Goal: Task Accomplishment & Management: Complete application form

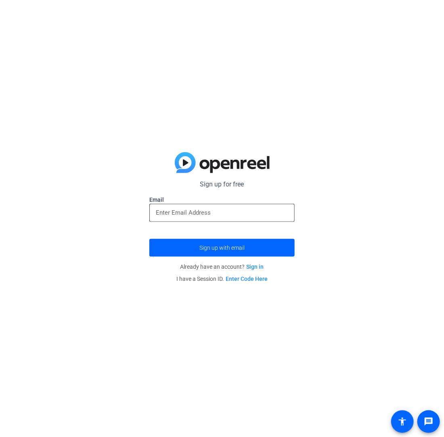
click at [189, 210] on input "email" at bounding box center [222, 213] width 132 height 10
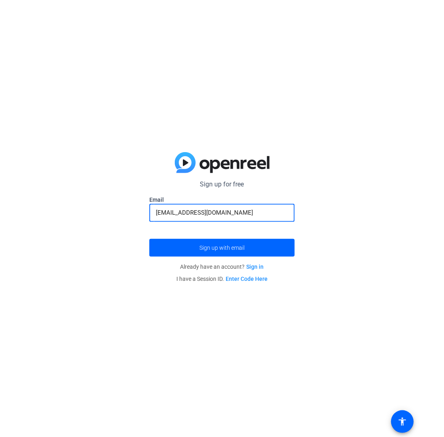
click at [149, 239] on button "Sign up with email" at bounding box center [221, 248] width 145 height 18
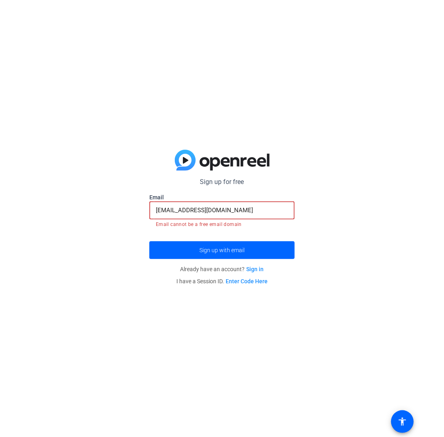
click at [170, 208] on input "[EMAIL_ADDRESS][DOMAIN_NAME]" at bounding box center [222, 210] width 132 height 10
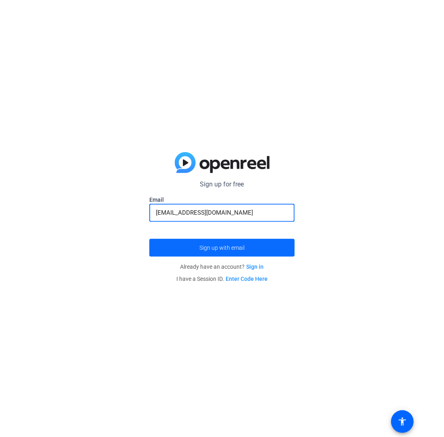
click at [184, 248] on span "submit" at bounding box center [221, 247] width 145 height 19
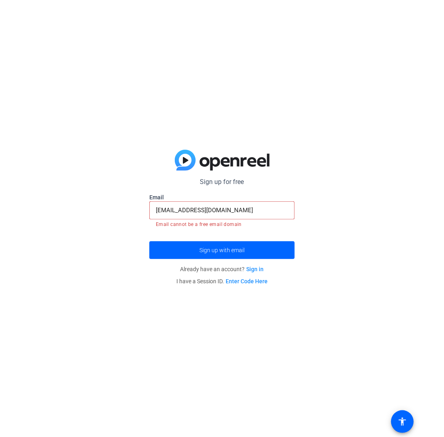
click at [233, 206] on input "[EMAIL_ADDRESS][DOMAIN_NAME]" at bounding box center [222, 210] width 132 height 10
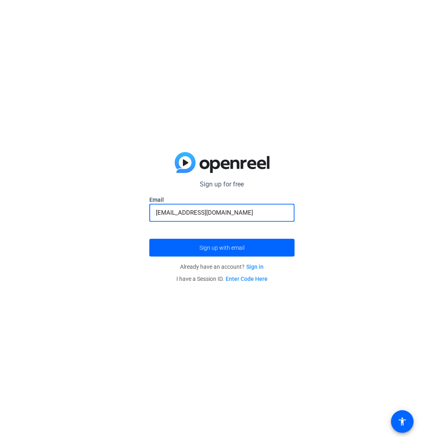
type input "[EMAIL_ADDRESS][DOMAIN_NAME]"
click at [149, 239] on button "Sign up with email" at bounding box center [221, 248] width 145 height 18
